Goal: Task Accomplishment & Management: Manage account settings

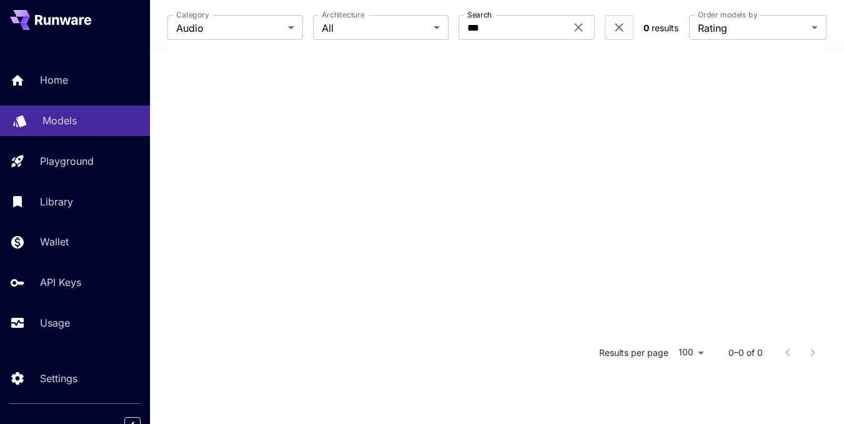
click at [81, 117] on div "Models" at bounding box center [90, 120] width 97 height 15
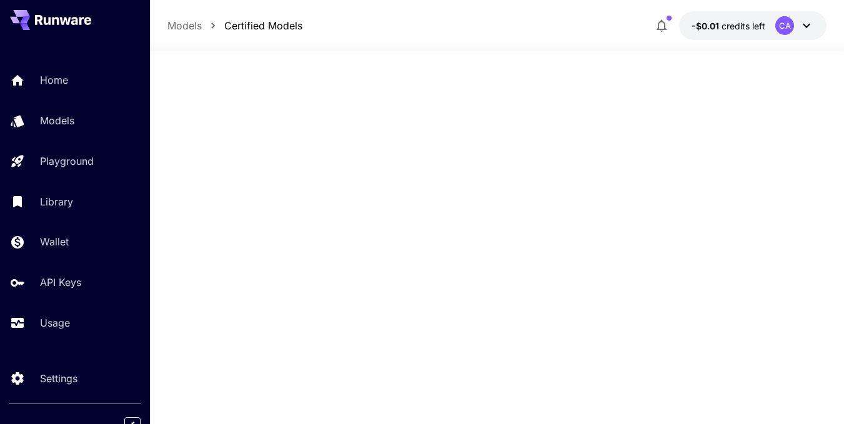
scroll to position [2062, 0]
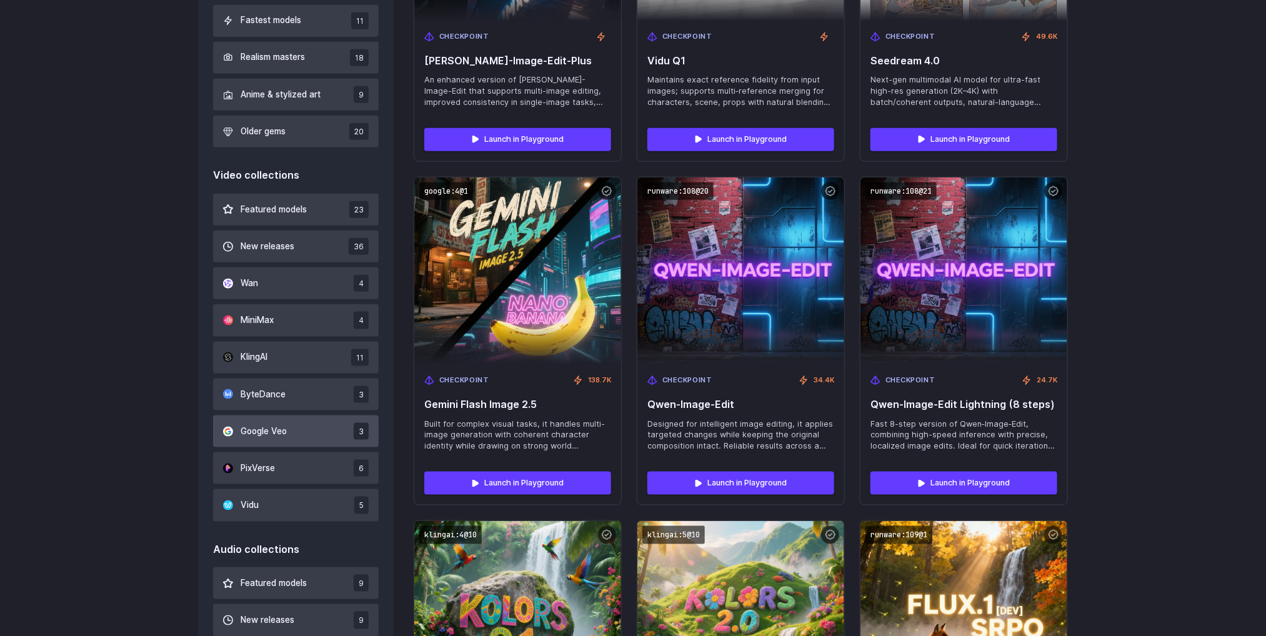
scroll to position [469, 0]
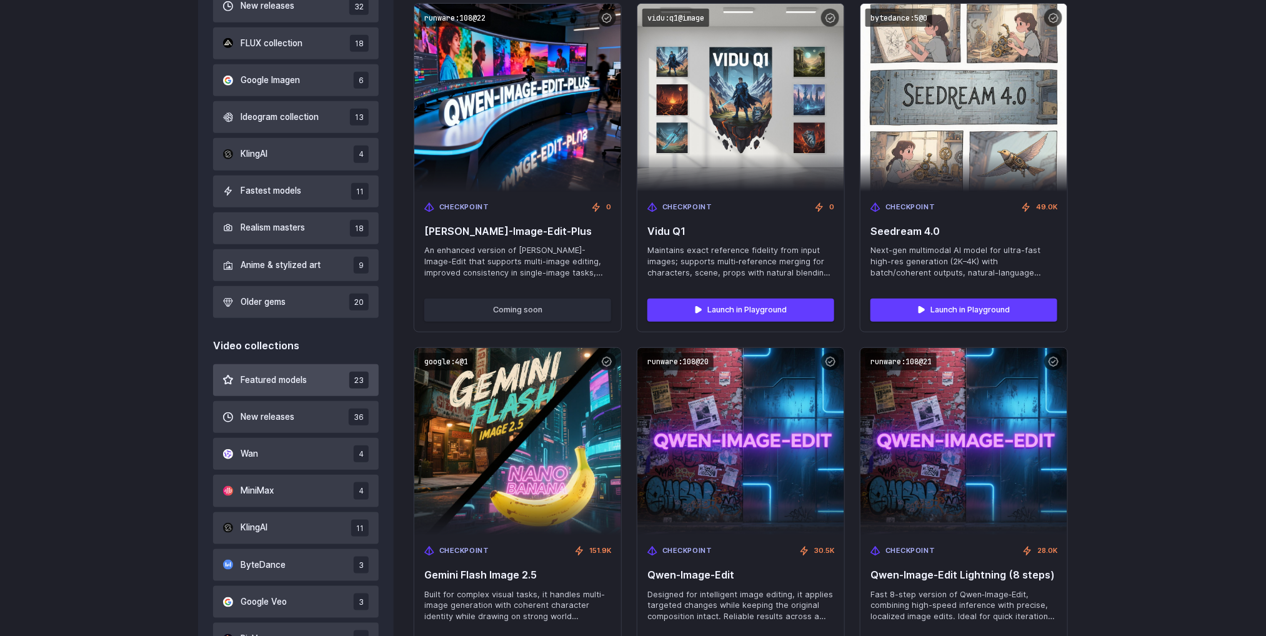
click at [295, 383] on span "Featured models" at bounding box center [274, 381] width 66 height 14
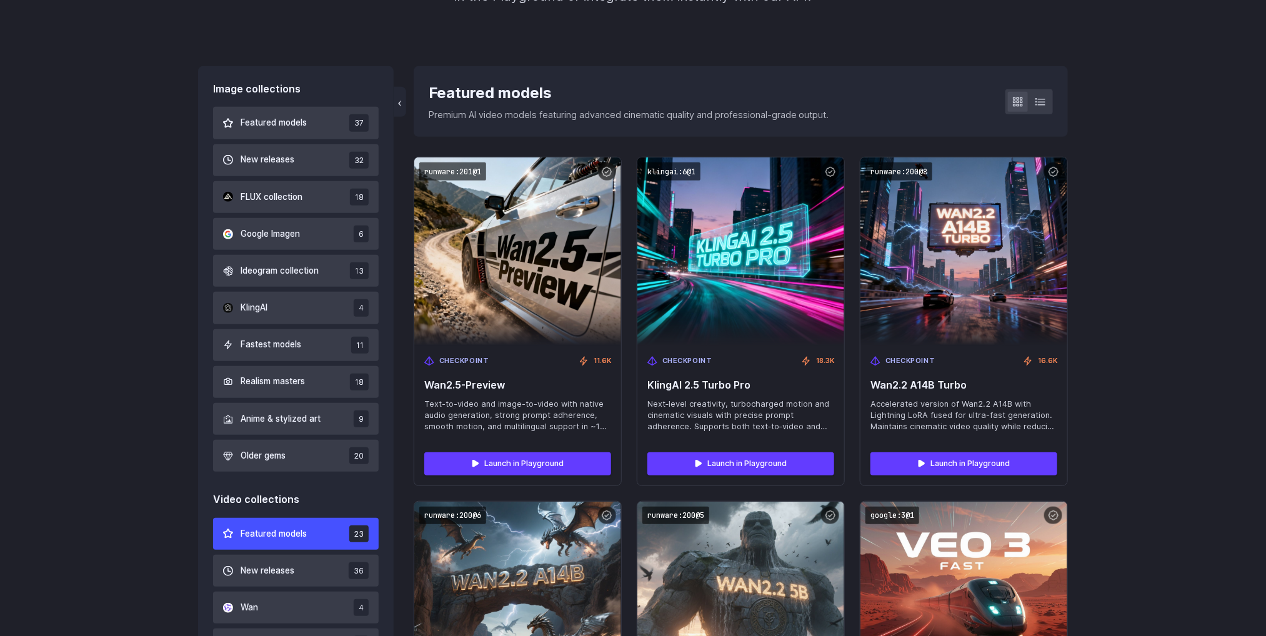
scroll to position [302, 0]
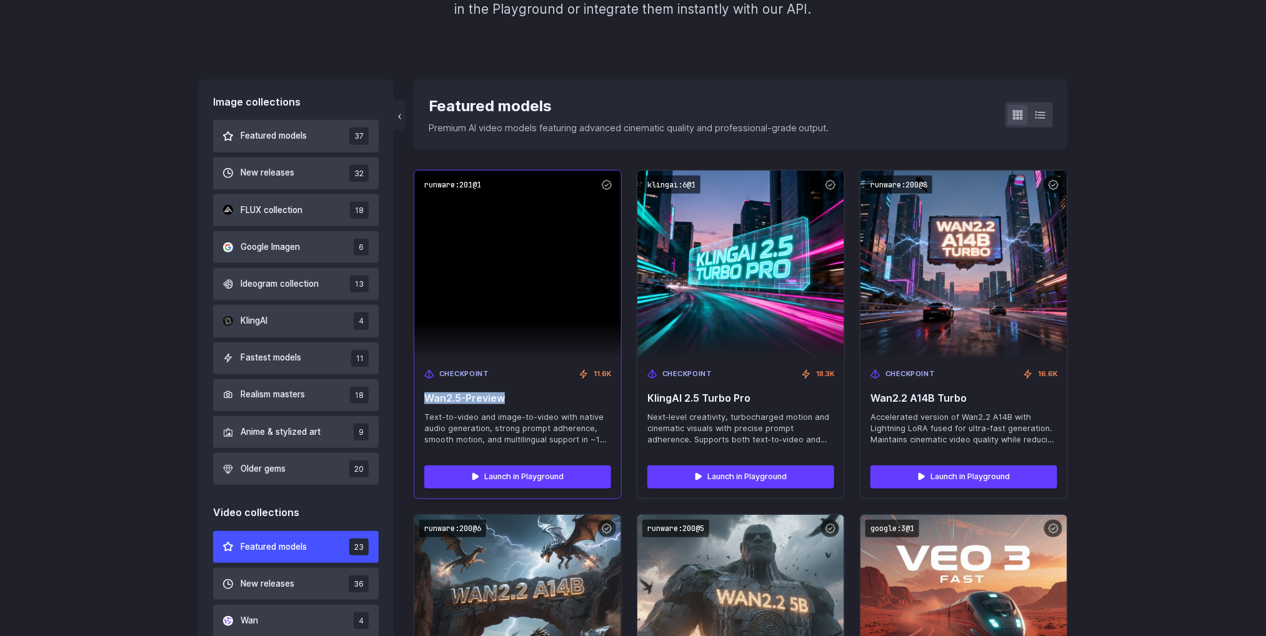
drag, startPoint x: 422, startPoint y: 398, endPoint x: 510, endPoint y: 399, distance: 88.1
click at [510, 399] on div "Checkpoint 11.6K Wan2.5-Preview Text-to-video and image-to-video with native au…" at bounding box center [517, 407] width 207 height 97
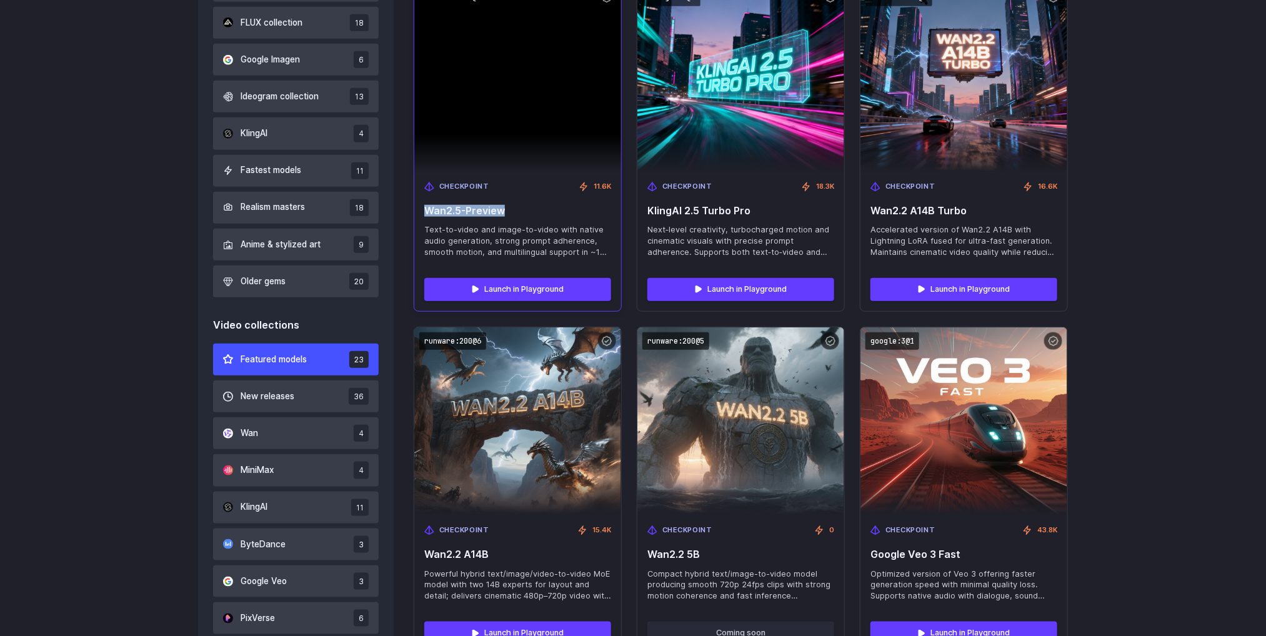
scroll to position [583, 0]
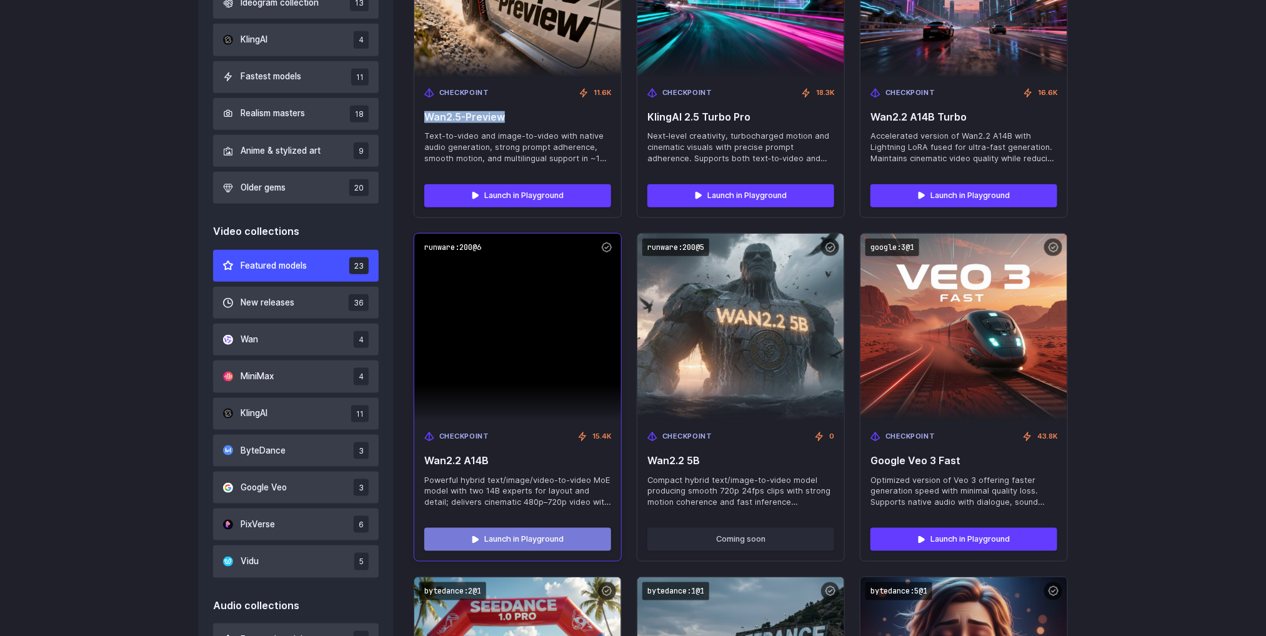
click at [525, 544] on link "Launch in Playground" at bounding box center [517, 539] width 187 height 22
drag, startPoint x: 499, startPoint y: 459, endPoint x: 413, endPoint y: 460, distance: 86.2
click at [414, 460] on div "runware:200@6 Checkpoint 15.4K Wan2.2 A14B Powerful hybrid text/image/video-to-…" at bounding box center [518, 397] width 208 height 329
copy span "Wan2.2 A14B"
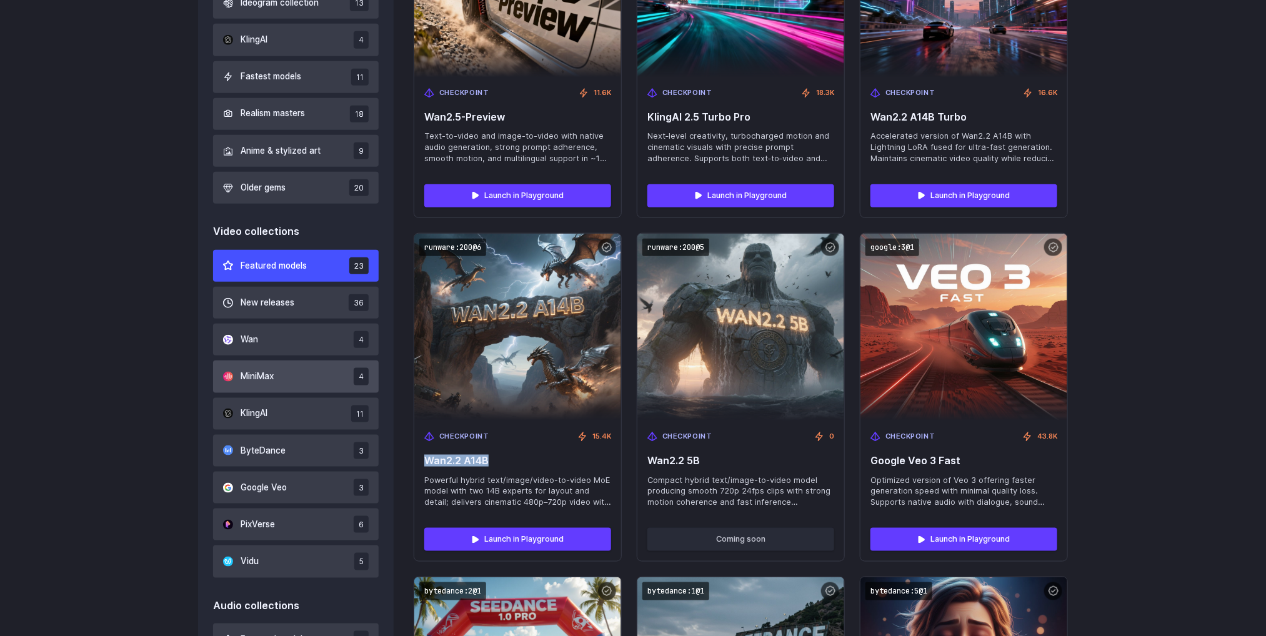
click at [276, 369] on button "MiniMax 4" at bounding box center [296, 377] width 166 height 32
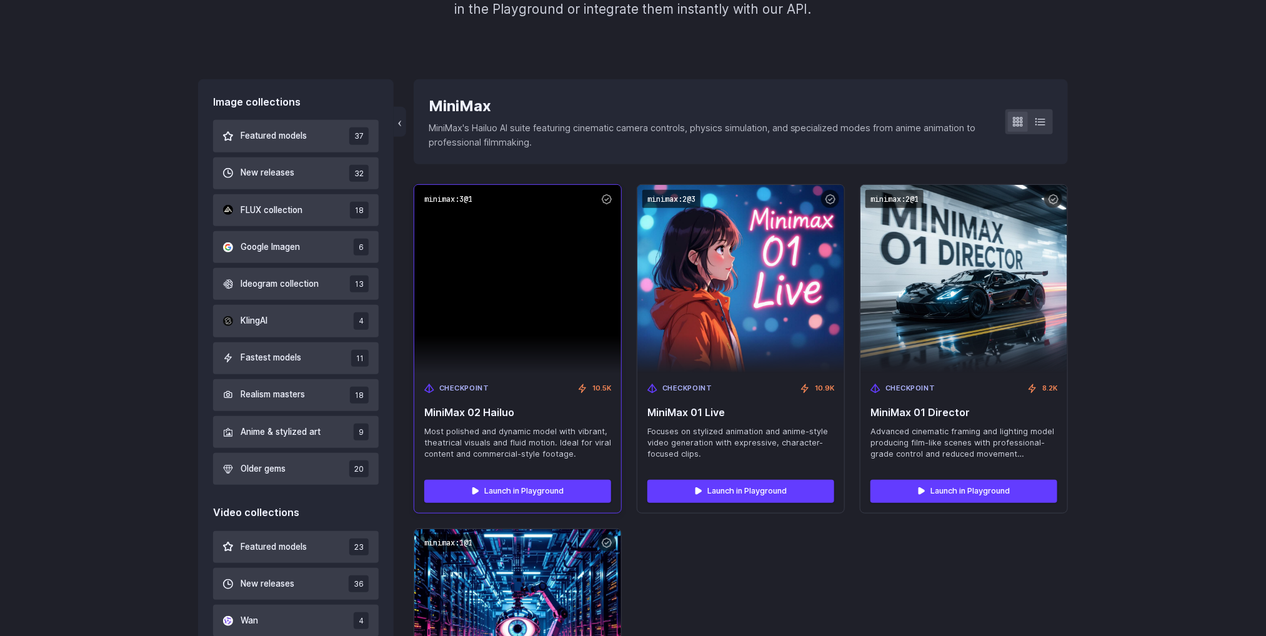
scroll to position [583, 0]
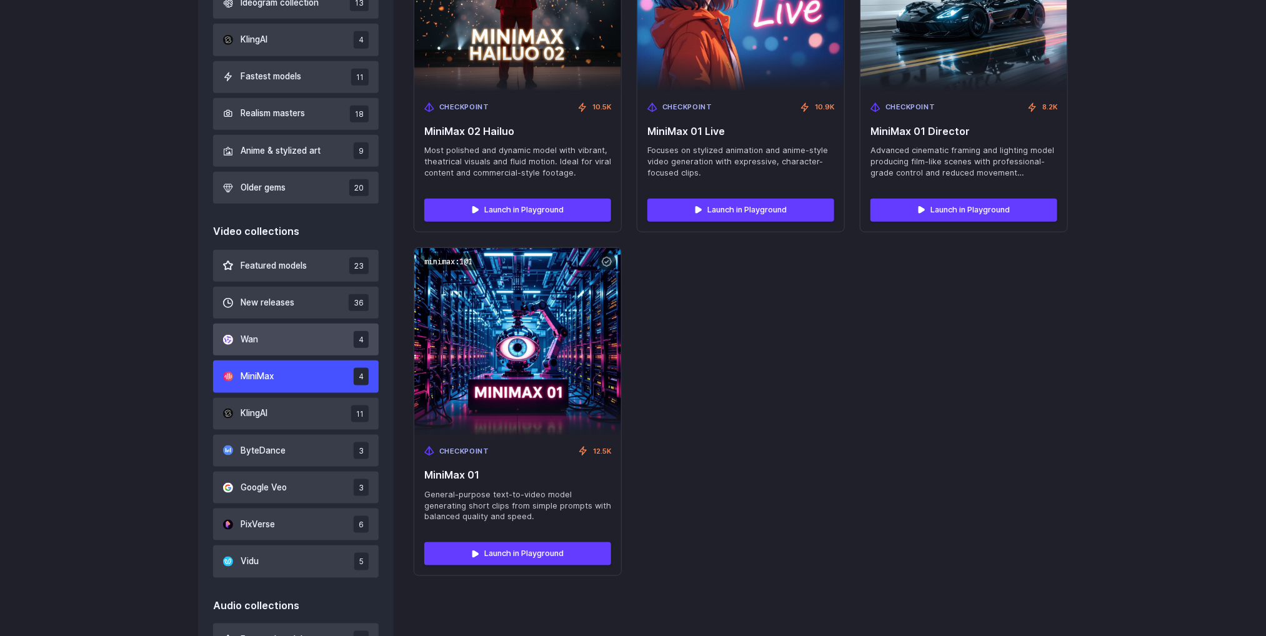
click at [272, 334] on button "Wan 4" at bounding box center [296, 340] width 166 height 32
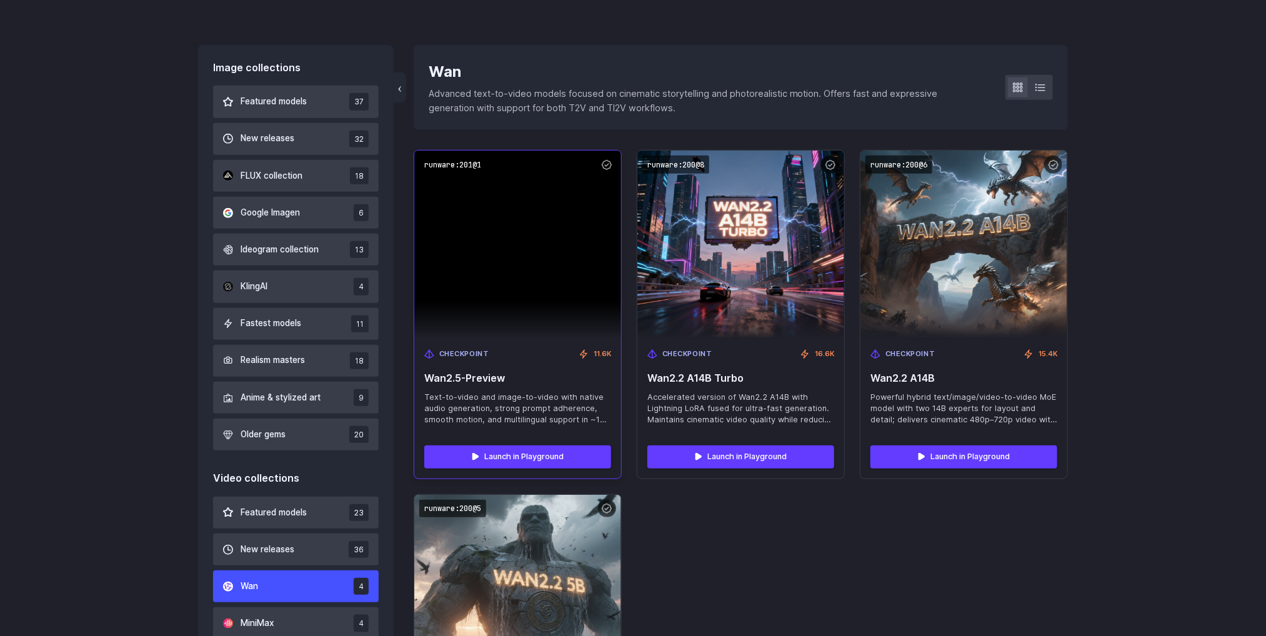
scroll to position [302, 0]
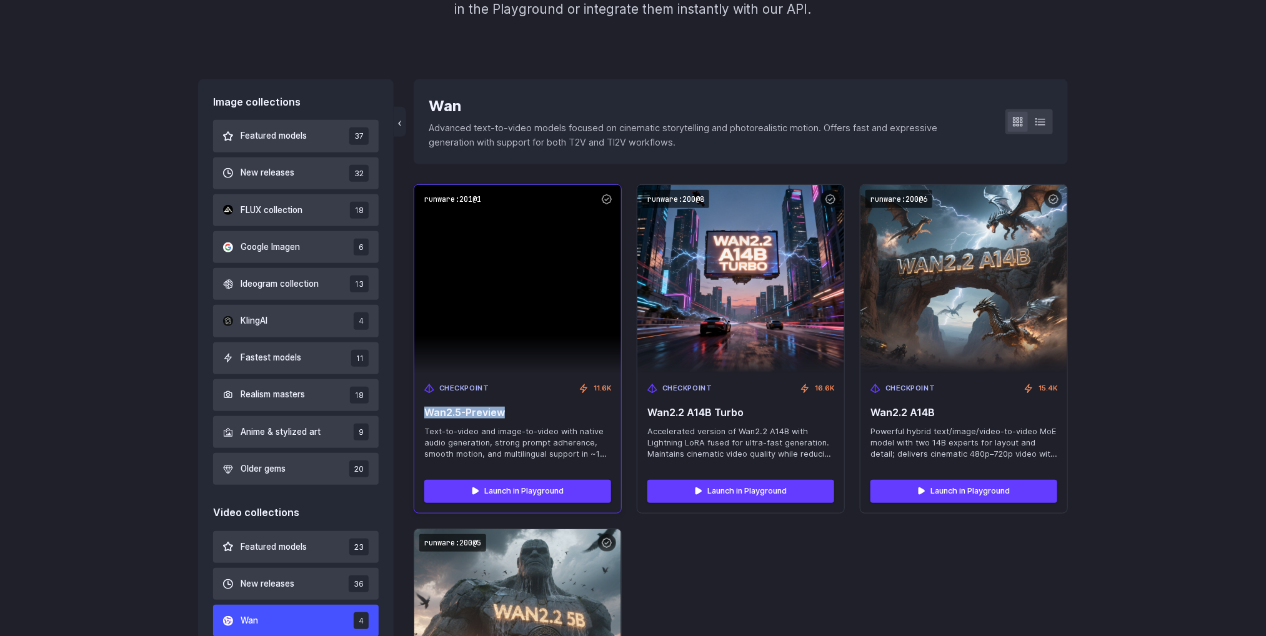
drag, startPoint x: 505, startPoint y: 417, endPoint x: 428, endPoint y: 398, distance: 79.1
click at [428, 398] on div "Checkpoint 11.6K Wan2.5-Preview Text-to-video and image-to-video with native au…" at bounding box center [517, 421] width 207 height 97
copy span "Wan2.5-Preview"
click at [455, 194] on code "runware:201@1" at bounding box center [452, 199] width 67 height 18
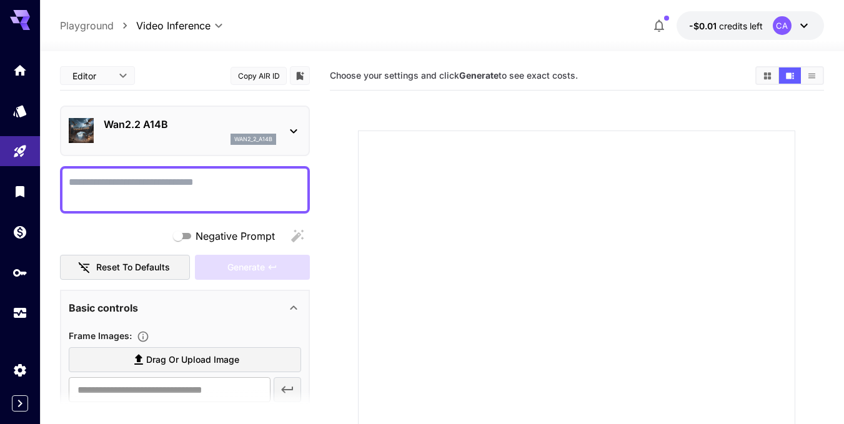
type input "**********"
type input "***"
click at [259, 136] on p "wan2_2_a14b" at bounding box center [253, 139] width 38 height 9
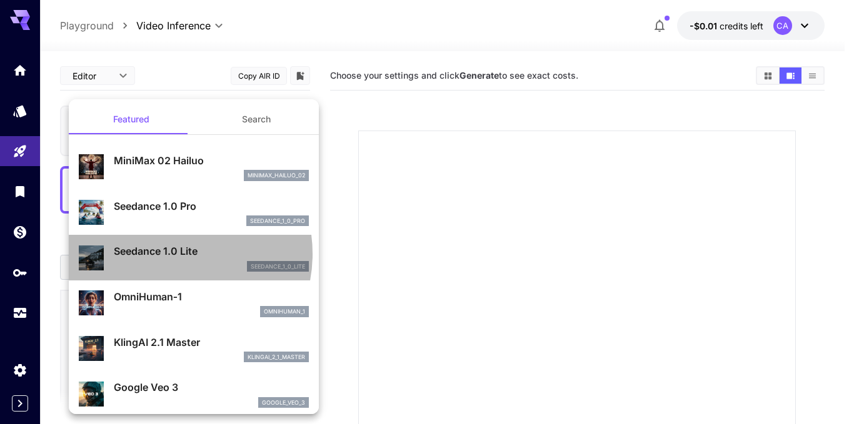
click at [171, 254] on p "Seedance 1.0 Lite" at bounding box center [211, 251] width 195 height 15
type input "**********"
type input "***"
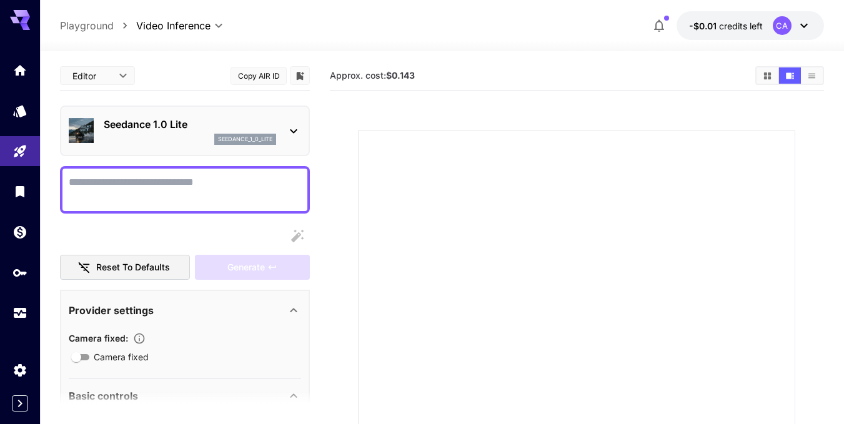
click at [224, 134] on div "seedance_1_0_lite" at bounding box center [245, 139] width 62 height 11
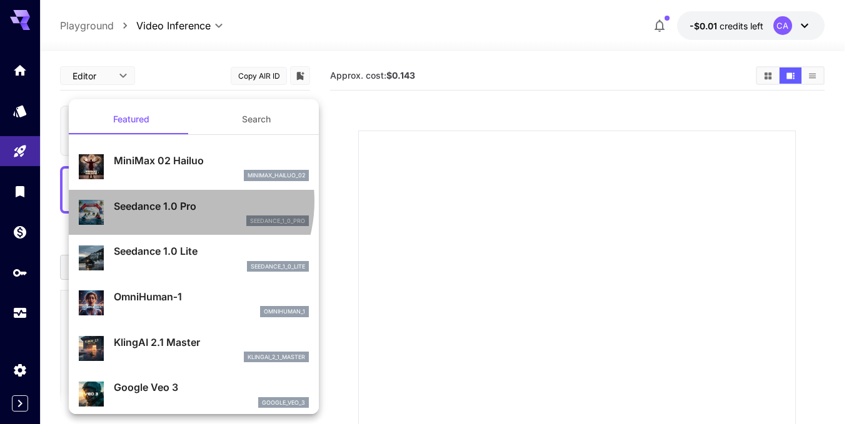
click at [170, 201] on p "Seedance 1.0 Pro" at bounding box center [211, 206] width 195 height 15
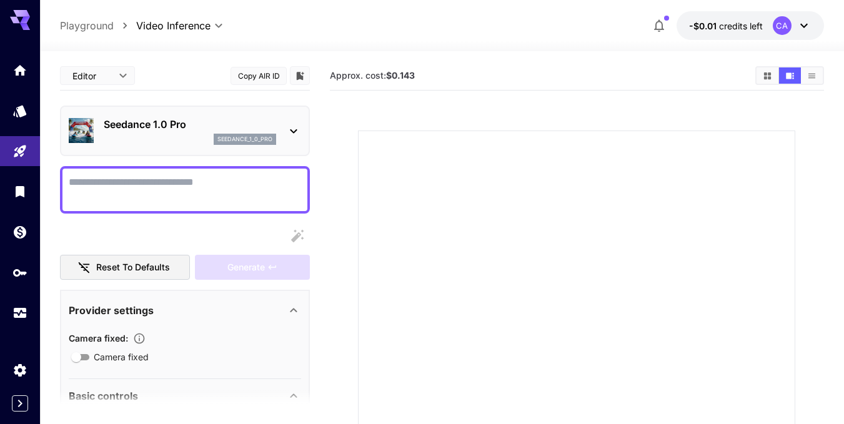
click at [212, 129] on p "Seedance 1.0 Pro" at bounding box center [190, 124] width 172 height 15
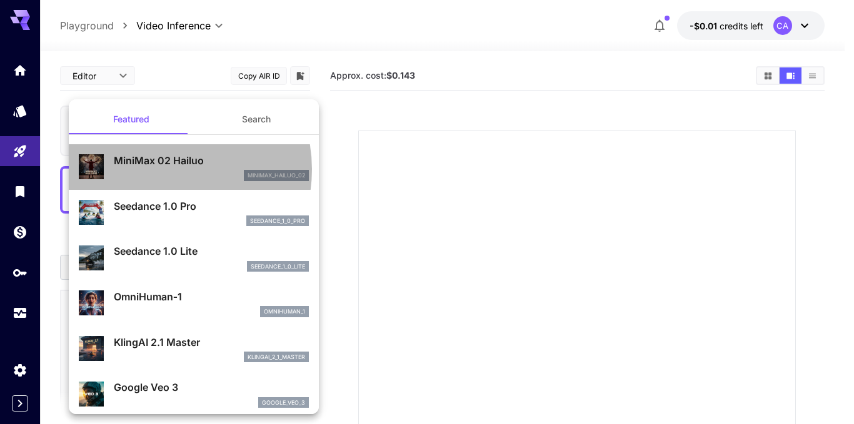
click at [157, 169] on div "MiniMax 02 Hailuo minimax_hailuo_02" at bounding box center [211, 167] width 195 height 28
type input "**********"
type input "***"
type input "*"
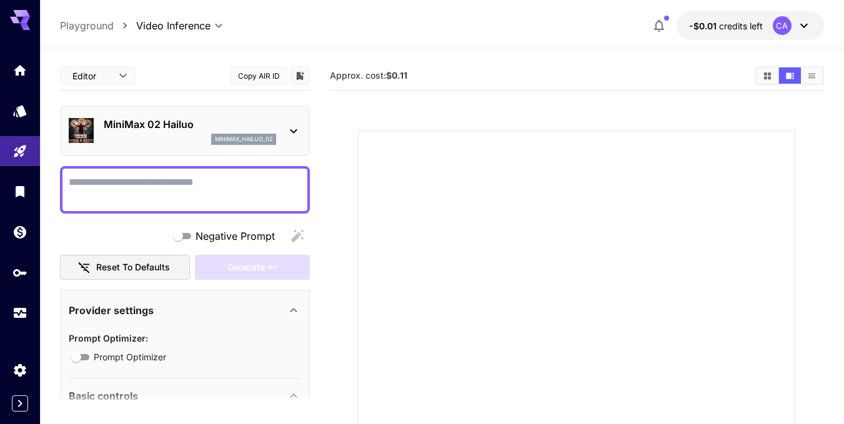
click at [243, 116] on div "MiniMax 02 Hailuo minimax_hailuo_02" at bounding box center [185, 131] width 232 height 38
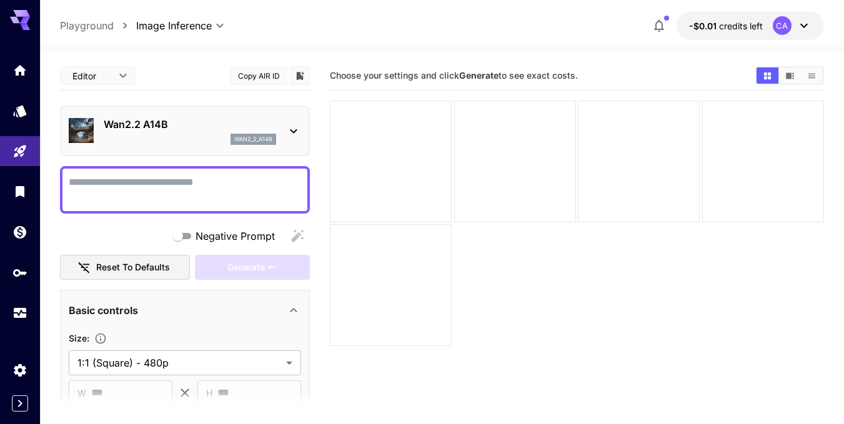
click at [807, 28] on icon at bounding box center [804, 25] width 15 height 15
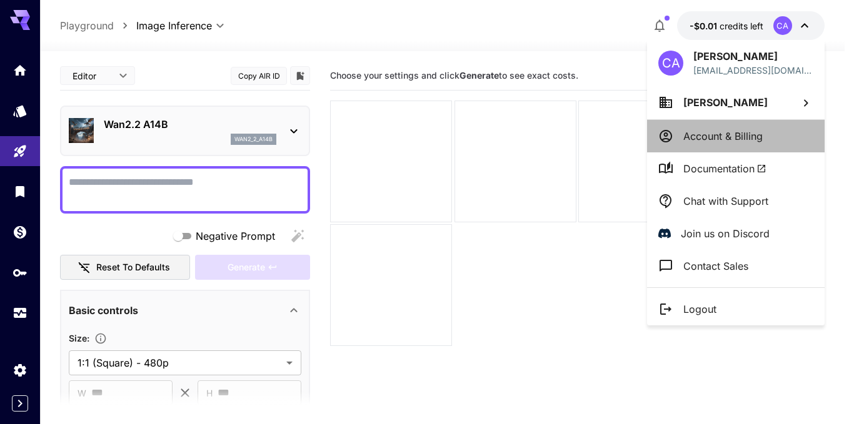
click at [750, 138] on p "Account & Billing" at bounding box center [722, 136] width 79 height 15
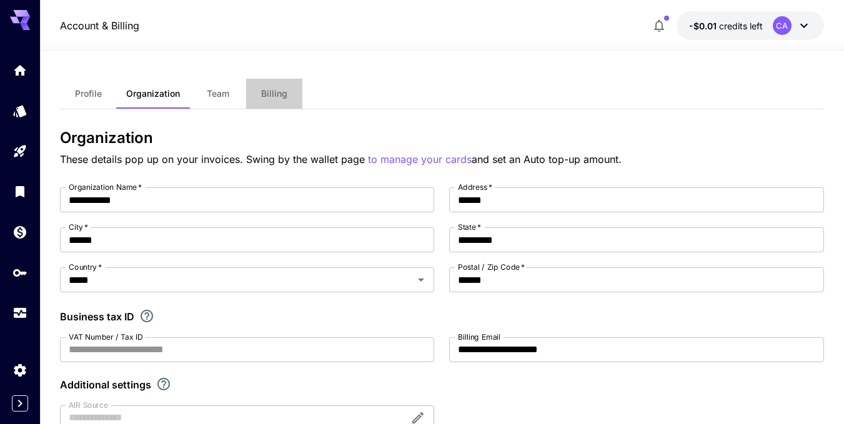
click at [284, 91] on span "Billing" at bounding box center [274, 93] width 26 height 11
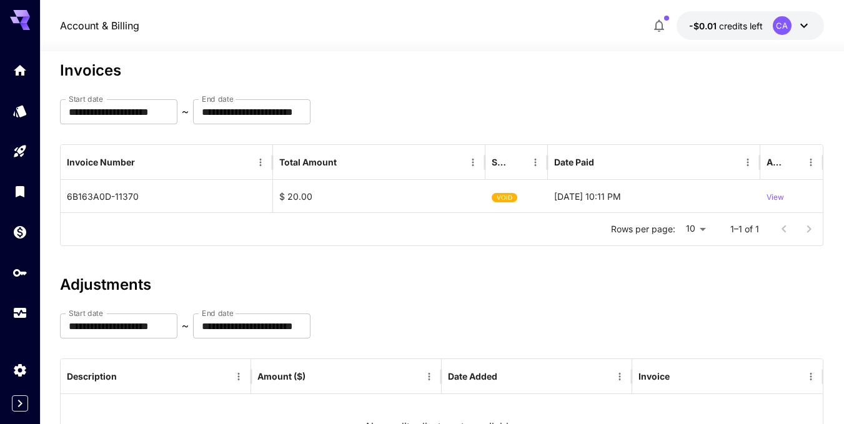
scroll to position [174, 0]
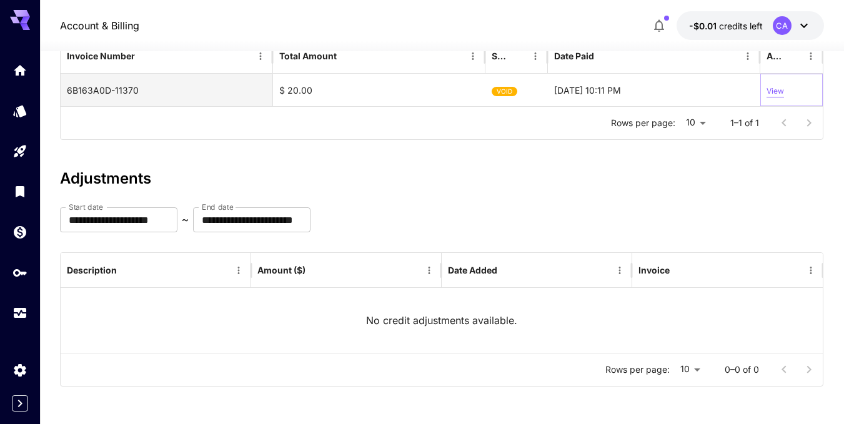
click at [776, 92] on p "View" at bounding box center [775, 92] width 17 height 12
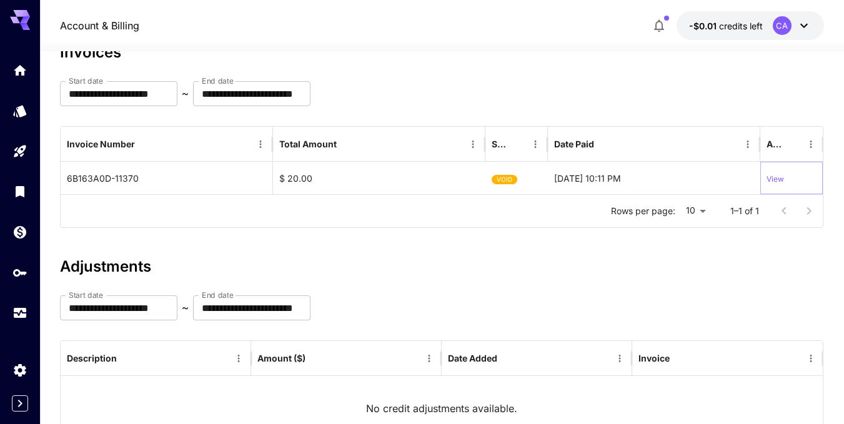
scroll to position [0, 0]
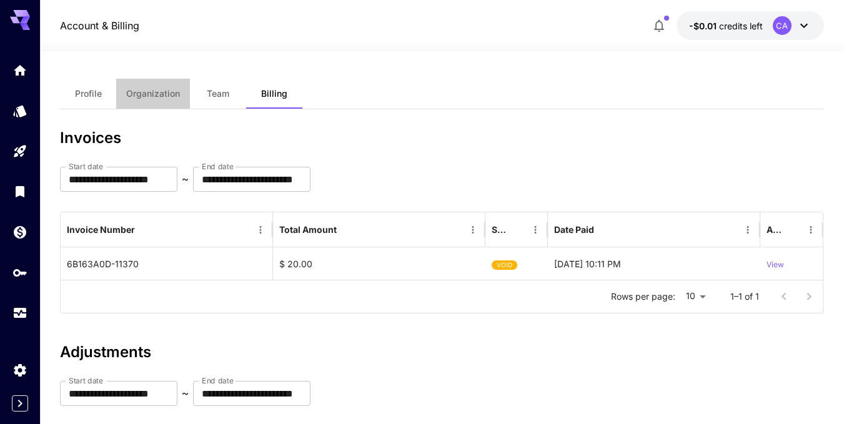
click at [144, 98] on span "Organization" at bounding box center [153, 93] width 54 height 11
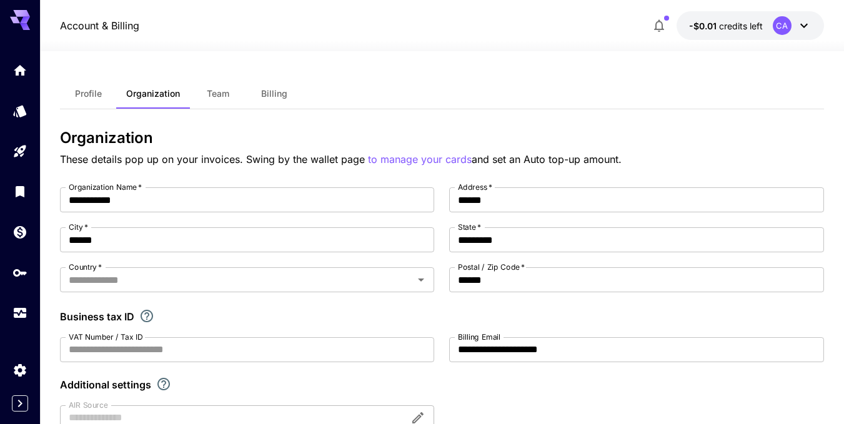
type input "*****"
click at [78, 99] on button "Profile" at bounding box center [88, 94] width 56 height 30
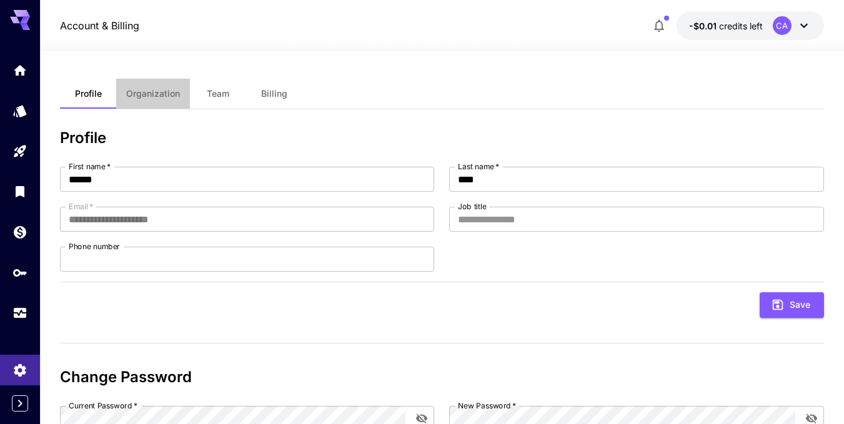
click at [171, 82] on button "Organization" at bounding box center [153, 94] width 74 height 30
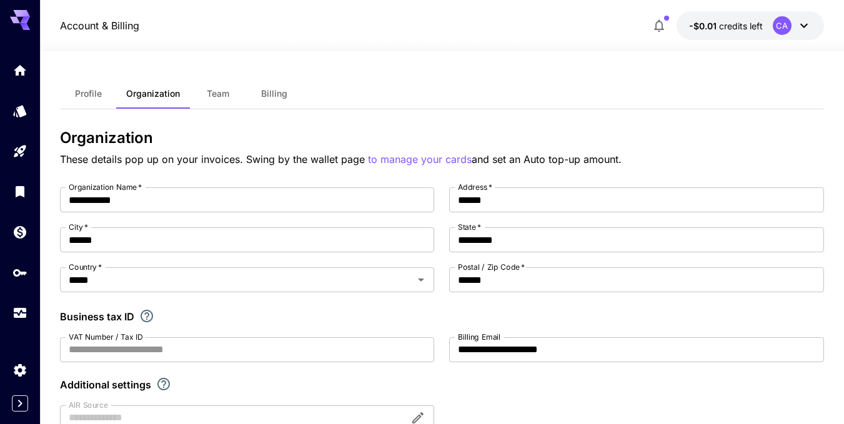
click at [812, 19] on button "-$0.01 credits left CA" at bounding box center [750, 25] width 147 height 29
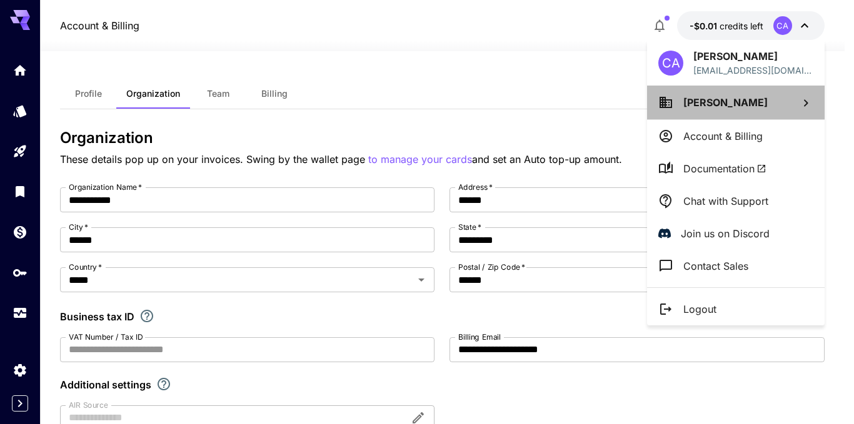
click at [770, 101] on li "[PERSON_NAME]" at bounding box center [735, 103] width 177 height 34
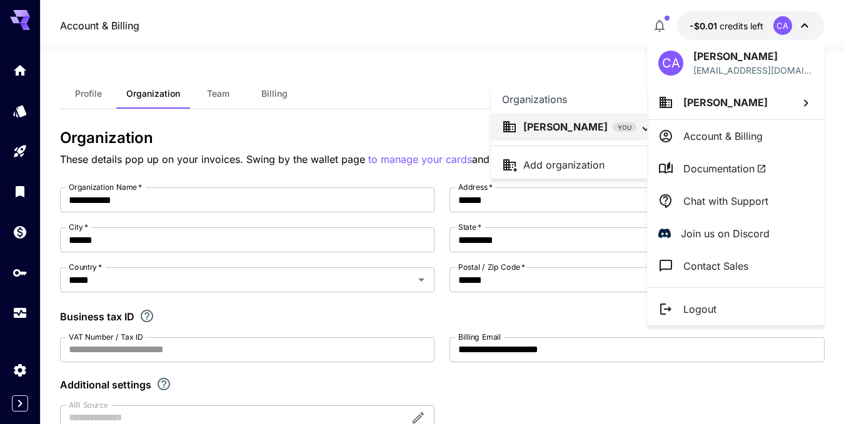
click at [717, 141] on div at bounding box center [427, 212] width 854 height 424
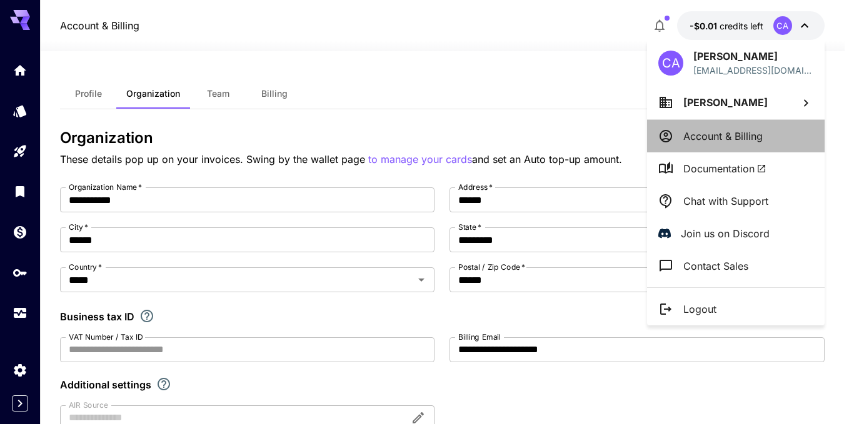
click at [716, 129] on p "Account & Billing" at bounding box center [722, 136] width 79 height 15
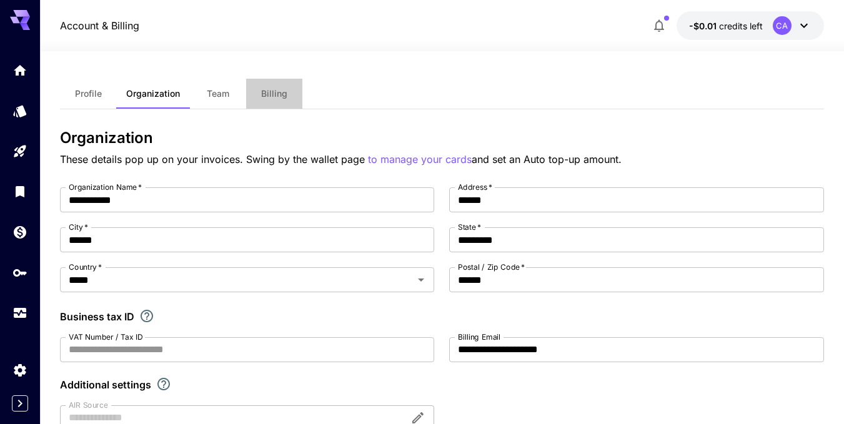
click at [277, 87] on button "Billing" at bounding box center [274, 94] width 56 height 30
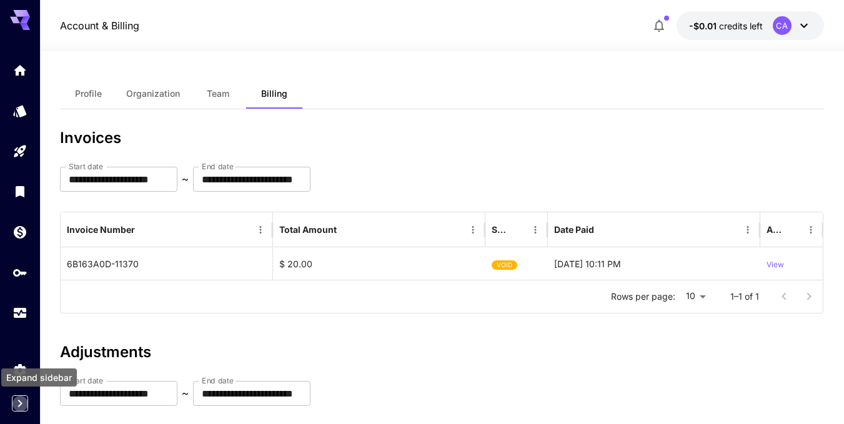
click at [17, 407] on icon "Expand sidebar" at bounding box center [19, 403] width 15 height 15
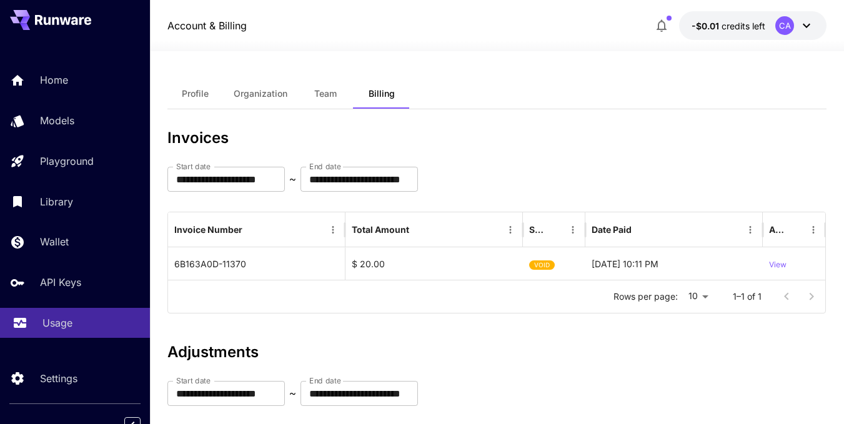
click at [68, 324] on p "Usage" at bounding box center [57, 323] width 30 height 15
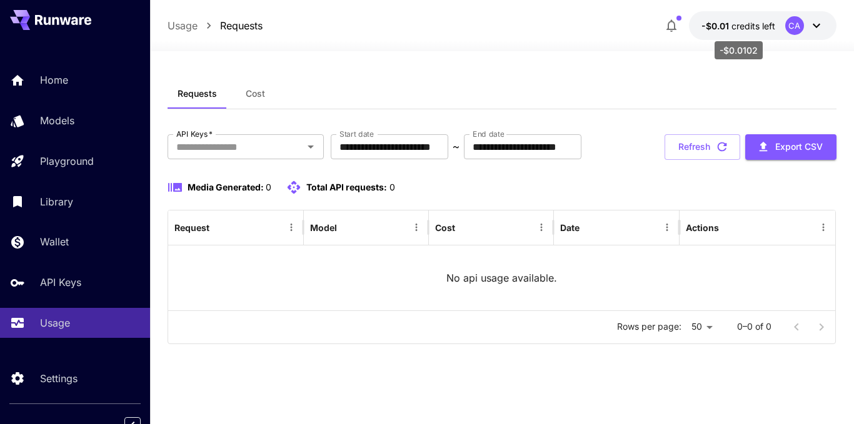
click at [757, 27] on span "credits left" at bounding box center [753, 26] width 44 height 11
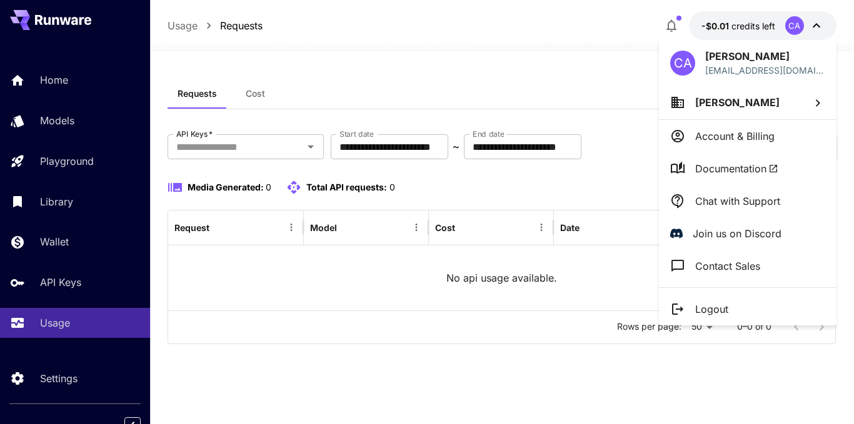
click at [804, 109] on li "[PERSON_NAME]" at bounding box center [747, 103] width 177 height 34
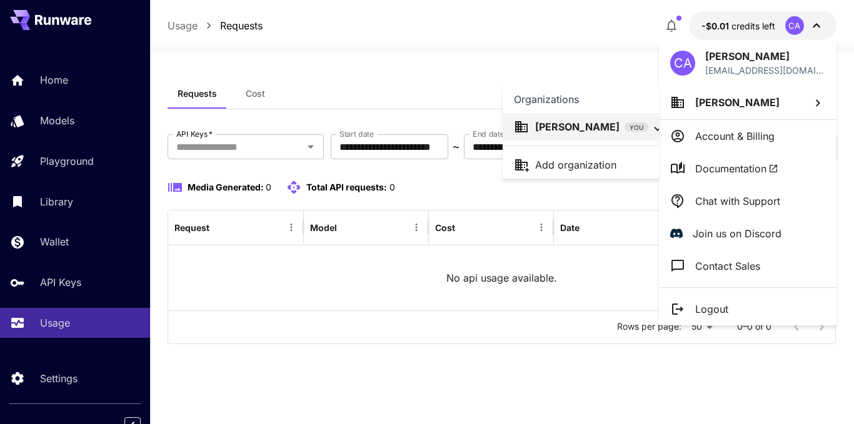
click at [479, 193] on div at bounding box center [427, 212] width 854 height 424
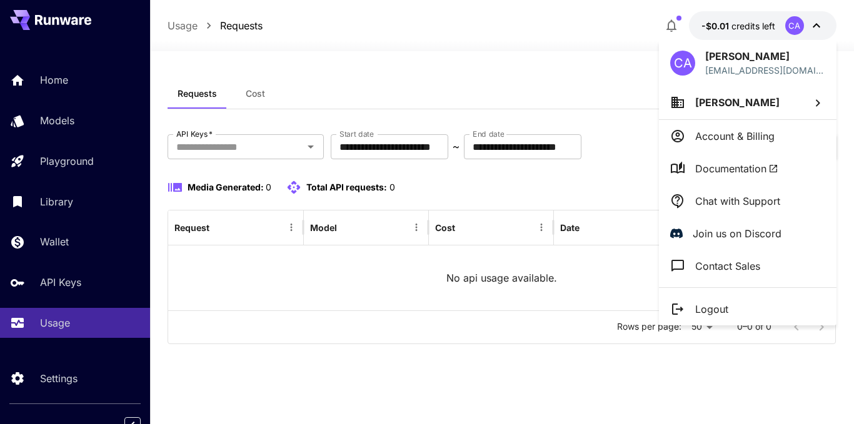
click at [410, 281] on div at bounding box center [427, 212] width 854 height 424
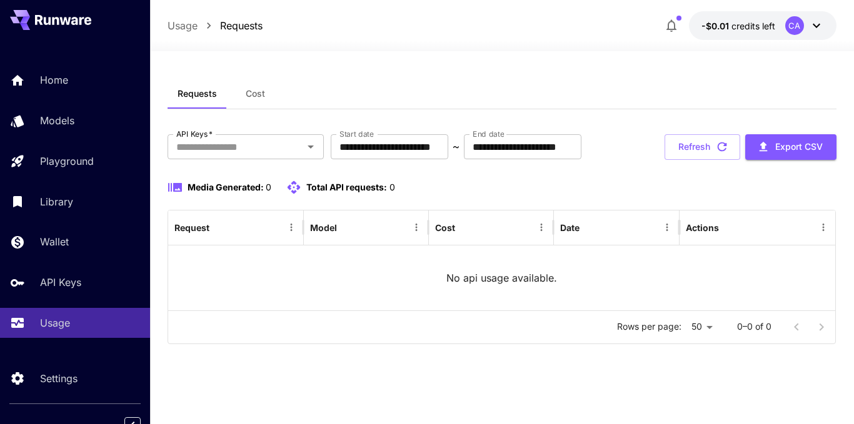
click at [266, 100] on button "Cost" at bounding box center [255, 94] width 56 height 30
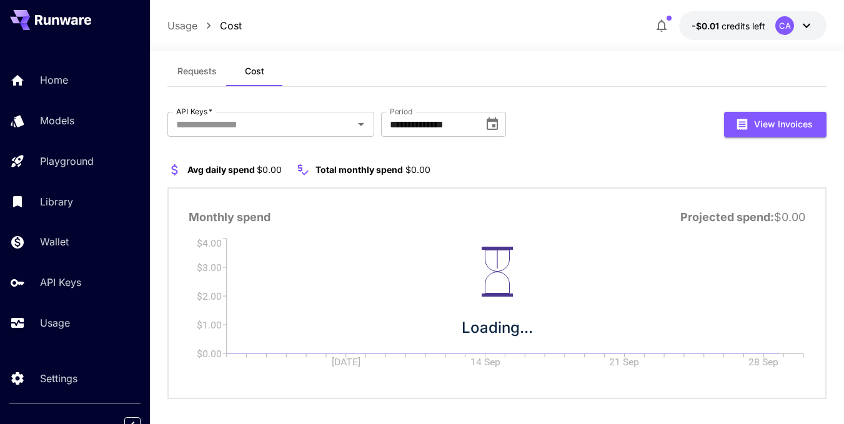
scroll to position [35, 0]
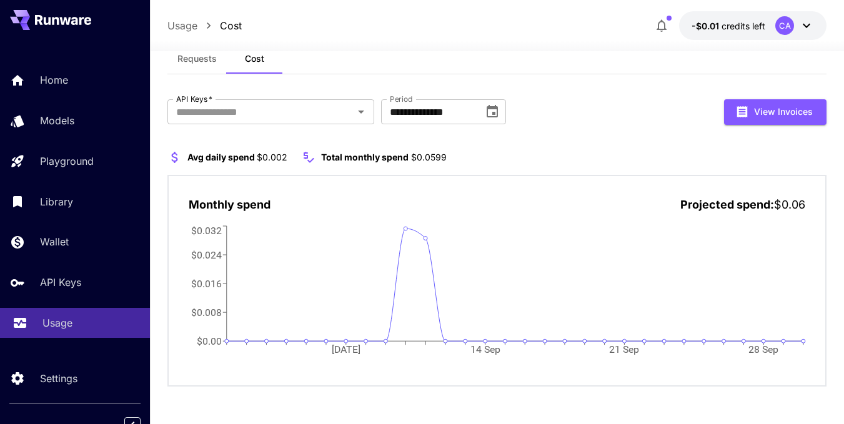
click at [59, 329] on p "Usage" at bounding box center [57, 323] width 30 height 15
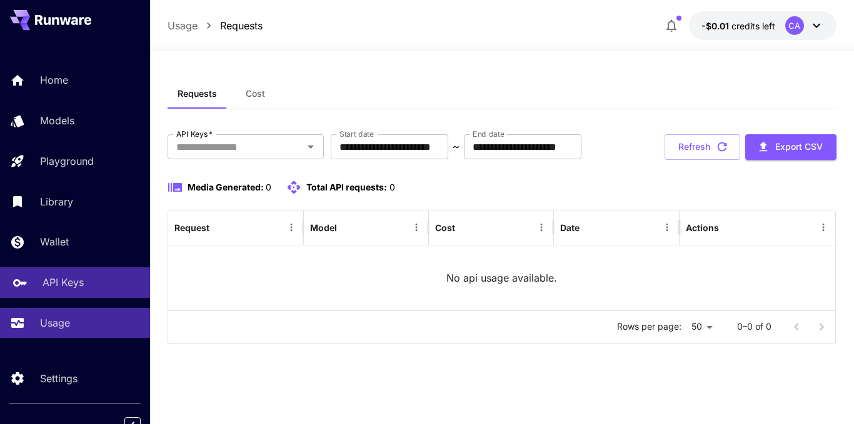
click at [62, 291] on link "API Keys" at bounding box center [75, 282] width 150 height 31
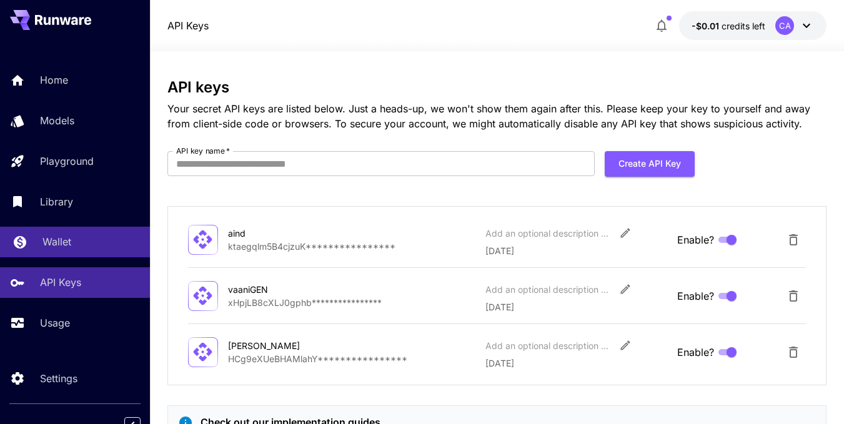
click at [86, 245] on div "Wallet" at bounding box center [90, 241] width 97 height 15
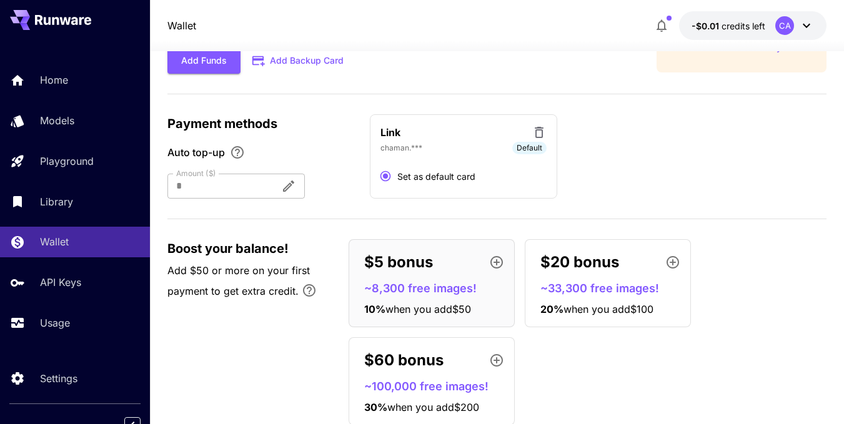
scroll to position [125, 0]
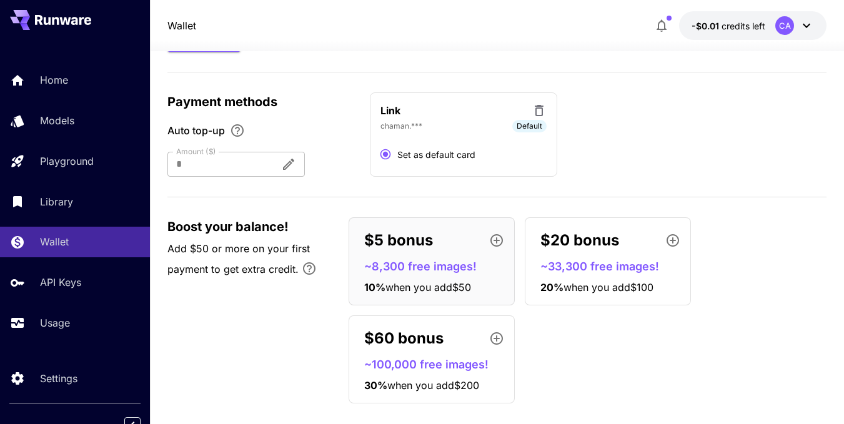
click at [232, 166] on div at bounding box center [218, 164] width 103 height 25
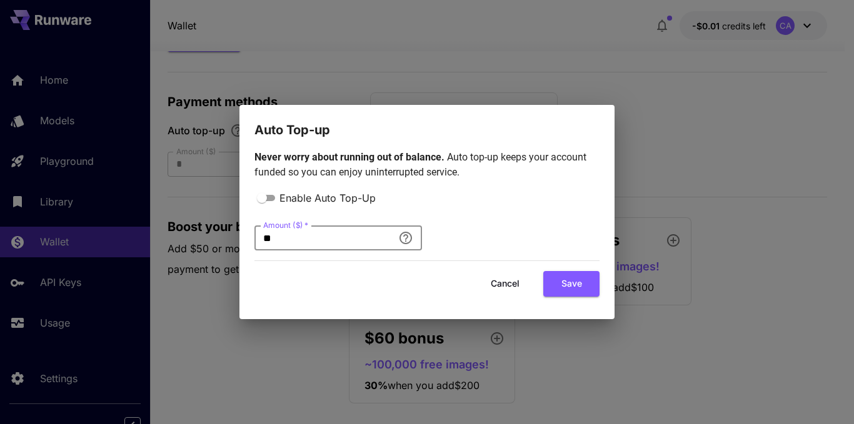
drag, startPoint x: 286, startPoint y: 246, endPoint x: 249, endPoint y: 240, distance: 37.4
click at [249, 240] on div "Never worry about running out of balance. Auto top-up keeps your account funded…" at bounding box center [426, 229] width 375 height 179
type input "*"
click at [283, 233] on input "*" at bounding box center [323, 238] width 139 height 25
click at [281, 242] on input "*" at bounding box center [323, 238] width 139 height 25
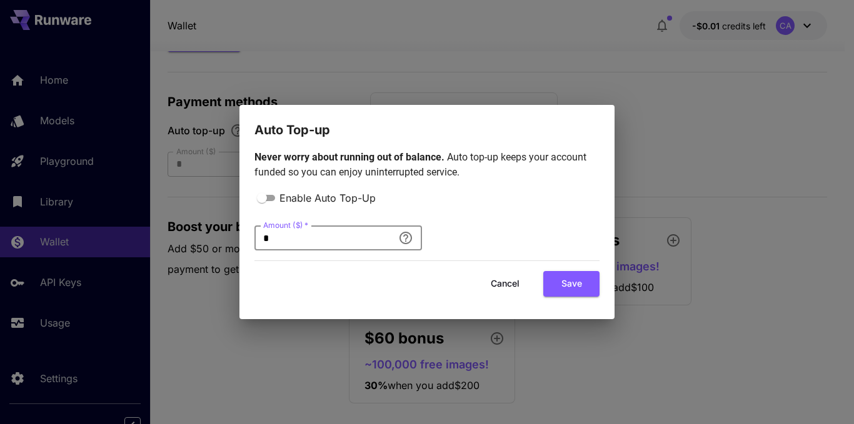
type input "*"
click at [427, 276] on div "Cancel Save" at bounding box center [426, 284] width 345 height 26
click at [565, 282] on button "Save" at bounding box center [571, 284] width 56 height 26
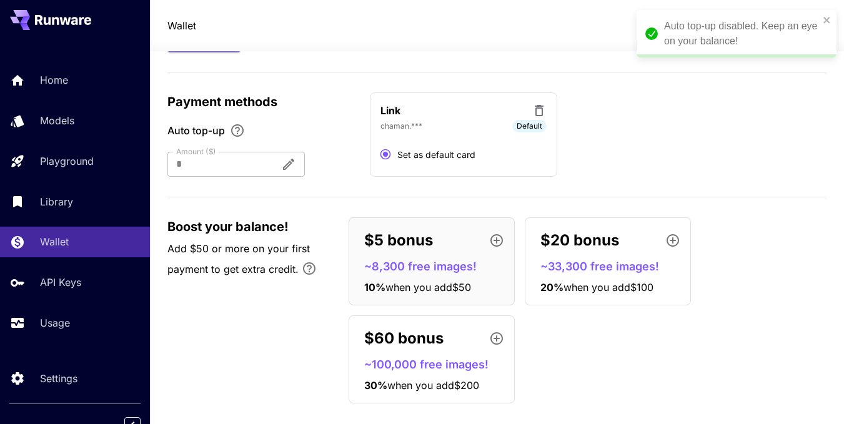
click at [446, 259] on p "~8,300 free images!" at bounding box center [436, 266] width 145 height 17
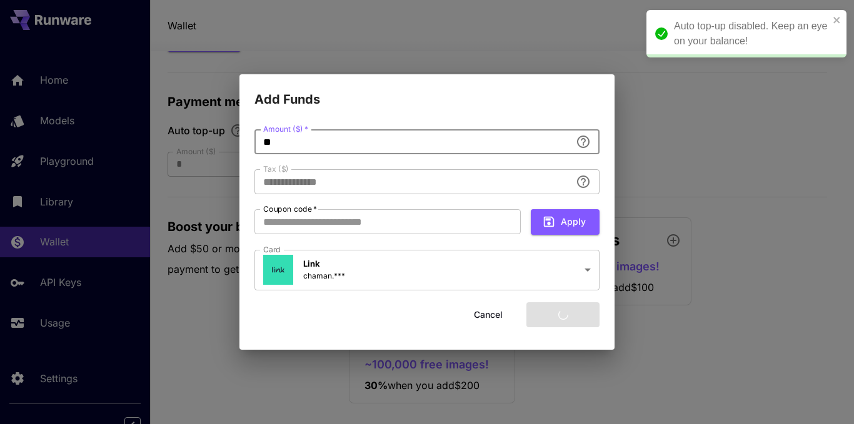
click at [276, 141] on input "**" at bounding box center [412, 141] width 316 height 25
type input "****"
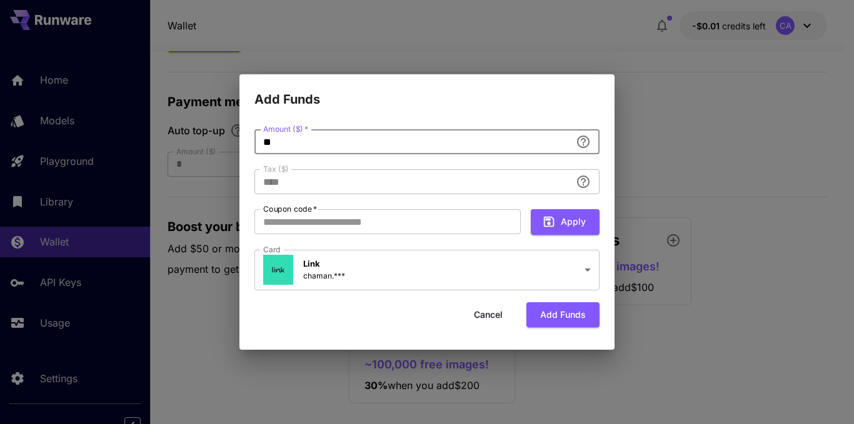
type input "*"
type input "****"
type input "*"
click at [272, 144] on input "*" at bounding box center [412, 141] width 316 height 25
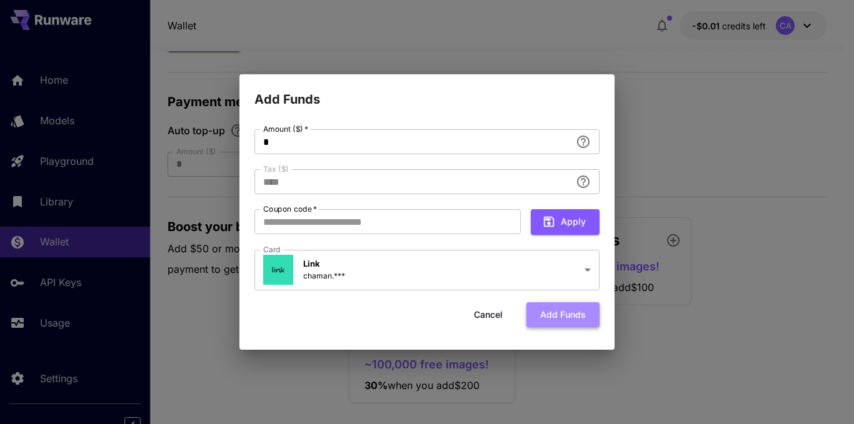
click at [557, 318] on button "Add funds" at bounding box center [562, 315] width 73 height 26
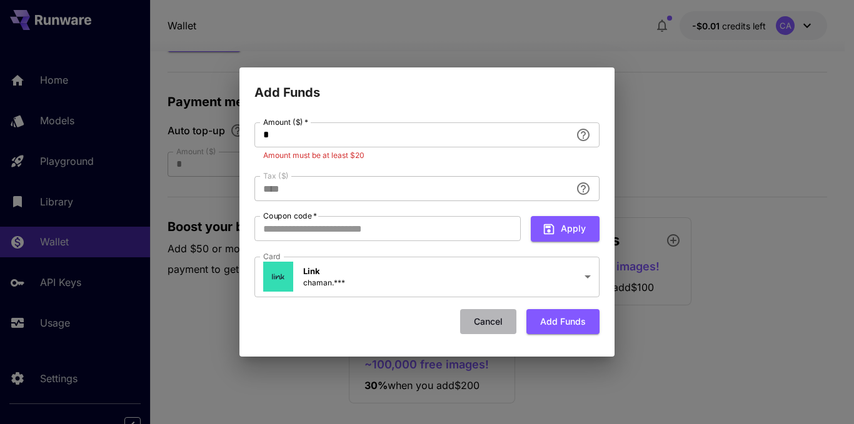
click at [500, 323] on button "Cancel" at bounding box center [488, 322] width 56 height 26
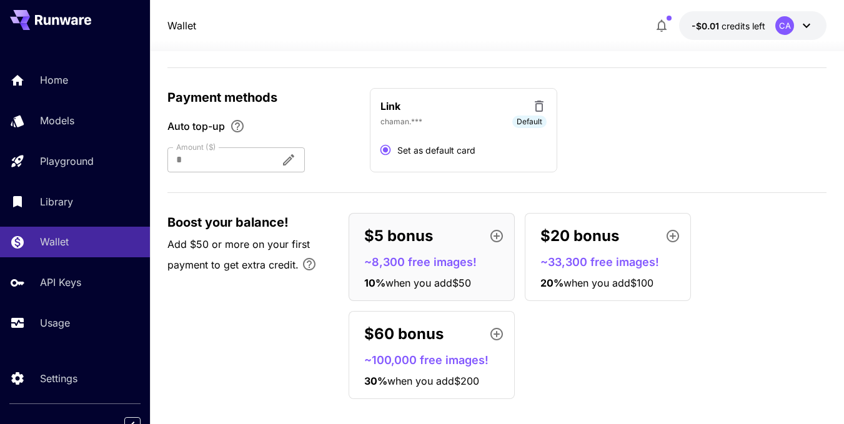
scroll to position [142, 0]
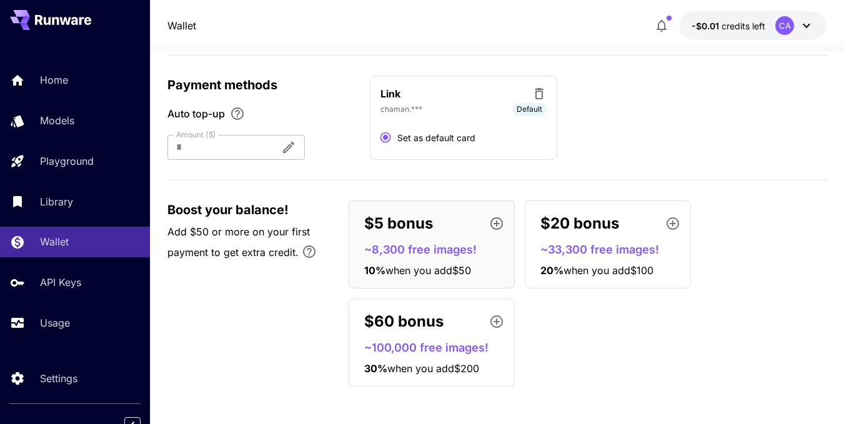
click at [572, 243] on p "~33,300 free images!" at bounding box center [612, 249] width 145 height 17
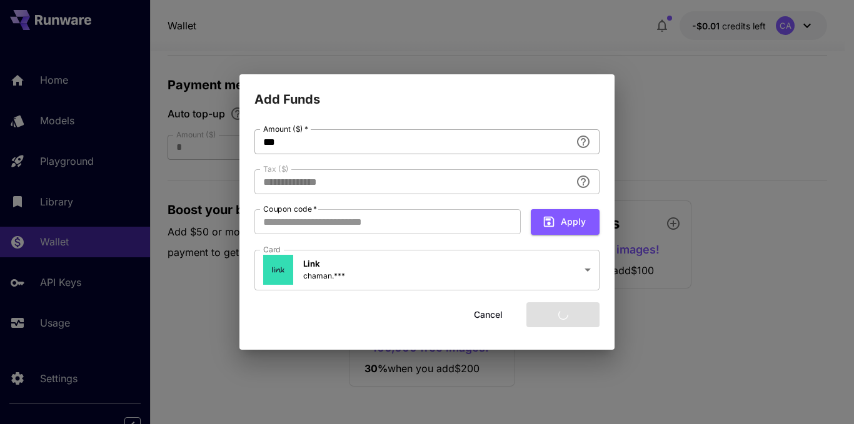
type input "****"
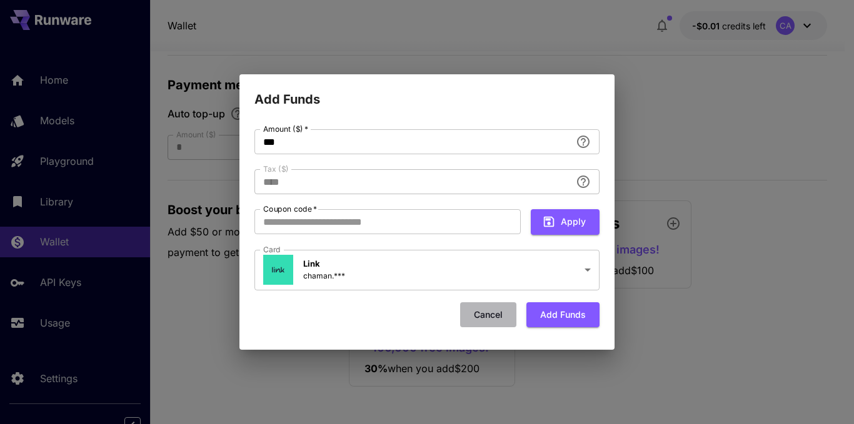
click at [497, 312] on button "Cancel" at bounding box center [488, 315] width 56 height 26
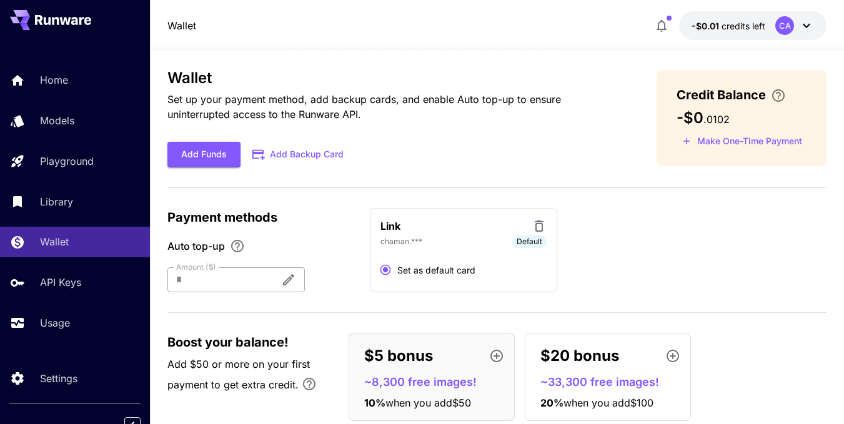
scroll to position [0, 0]
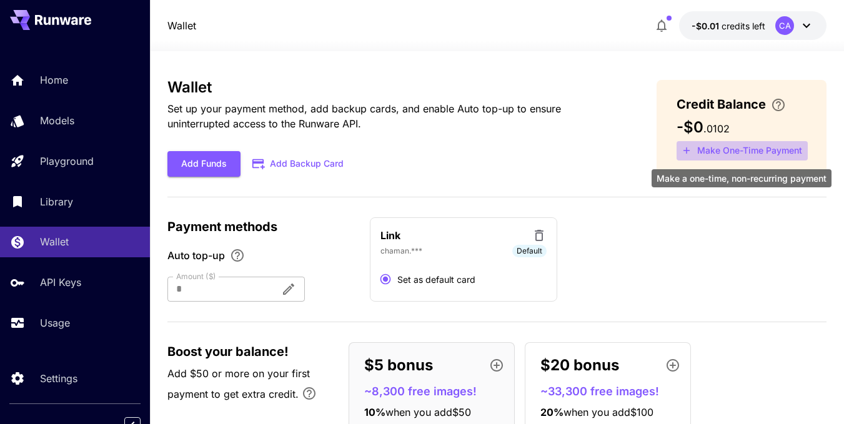
click at [729, 149] on button "Make One-Time Payment" at bounding box center [742, 150] width 131 height 19
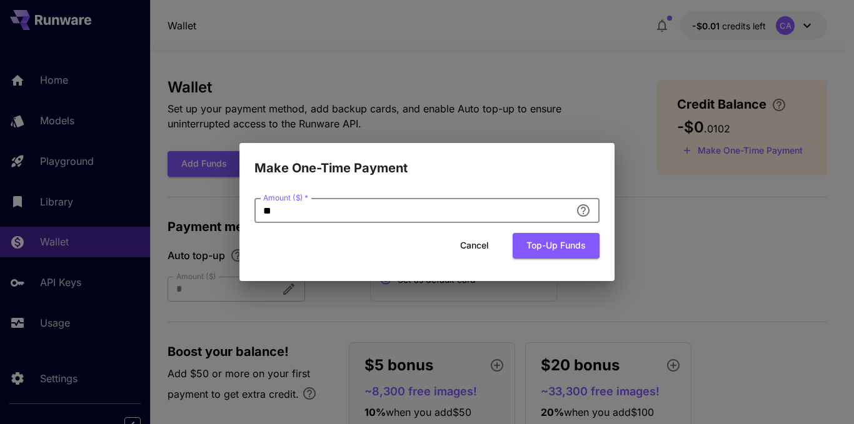
click at [291, 214] on input "**" at bounding box center [412, 210] width 316 height 25
type input "*"
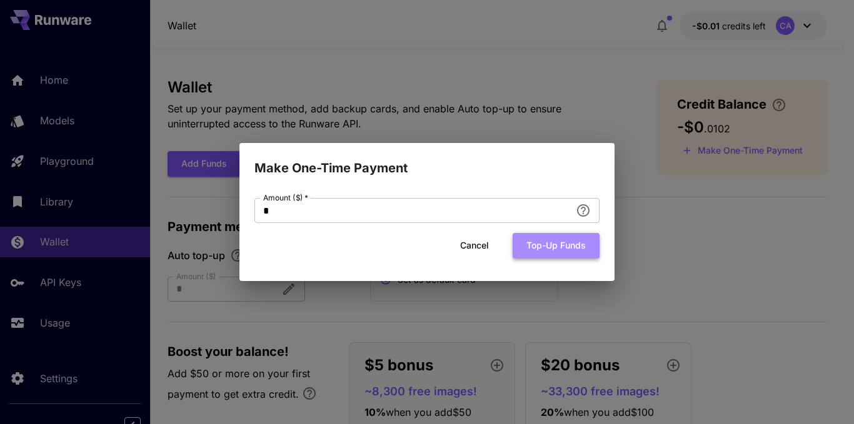
click at [565, 247] on button "Top-up funds" at bounding box center [555, 246] width 87 height 26
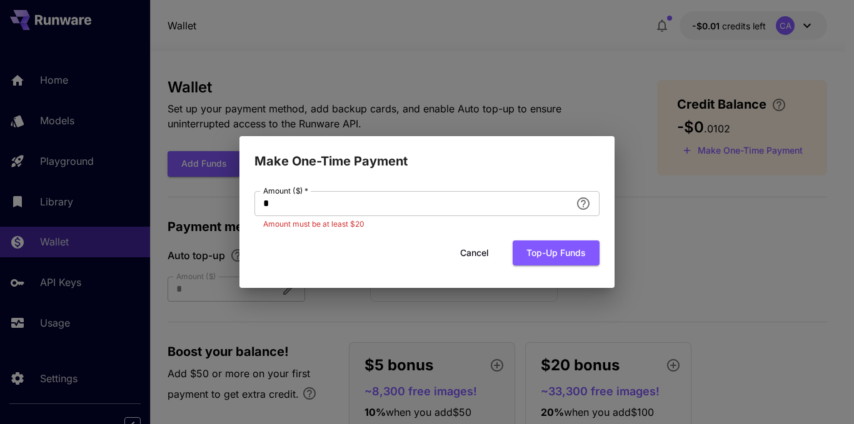
click at [475, 251] on button "Cancel" at bounding box center [474, 254] width 56 height 26
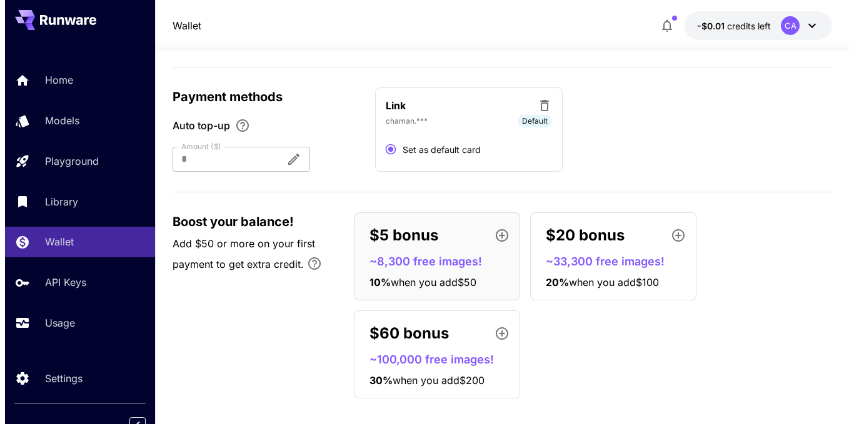
scroll to position [142, 0]
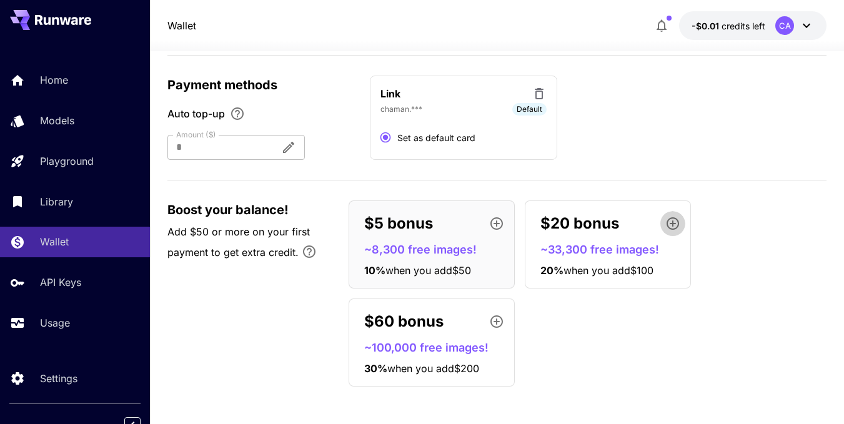
click at [670, 221] on icon "button" at bounding box center [672, 223] width 15 height 15
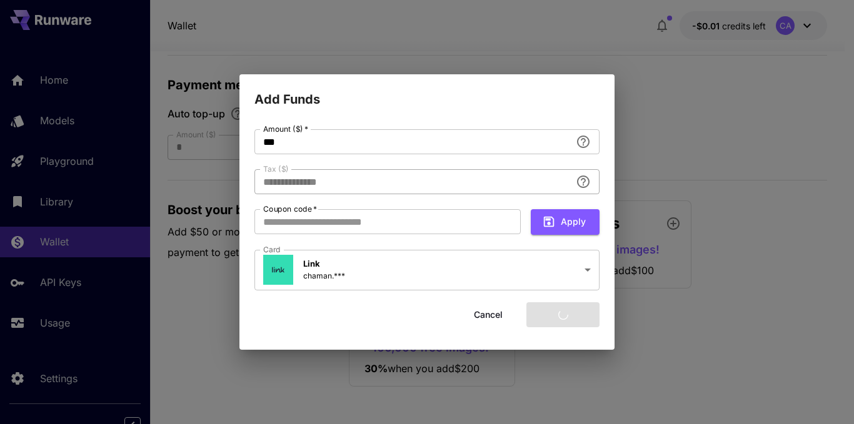
type input "****"
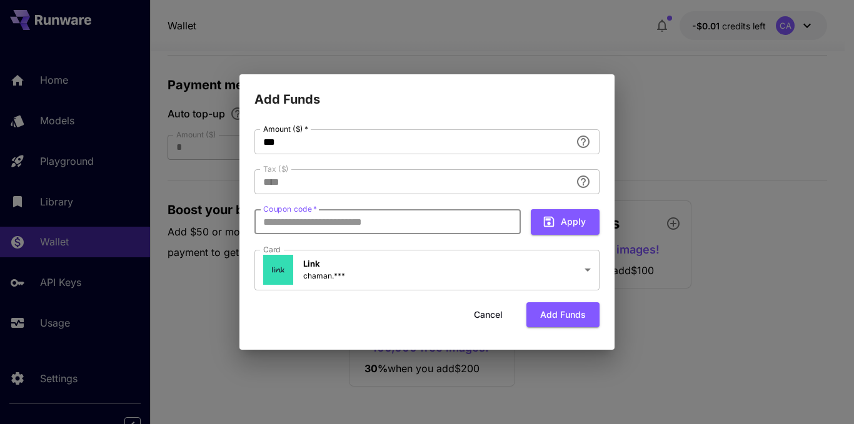
click at [344, 222] on input "Coupon code   *" at bounding box center [387, 221] width 266 height 25
